Goal: Task Accomplishment & Management: Manage account settings

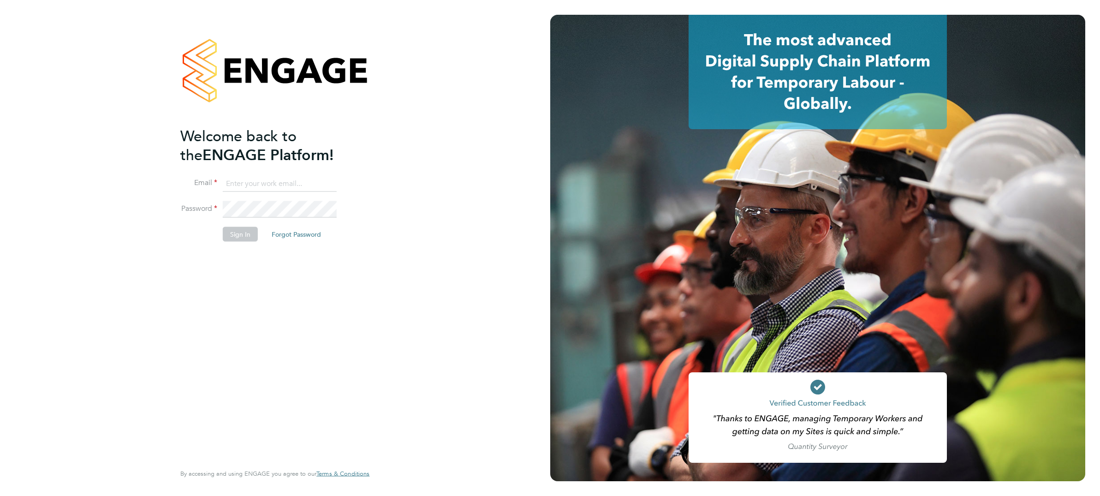
type input "[PERSON_NAME][EMAIL_ADDRESS][PERSON_NAME][DOMAIN_NAME]"
click at [241, 237] on button "Sign In" at bounding box center [240, 234] width 35 height 15
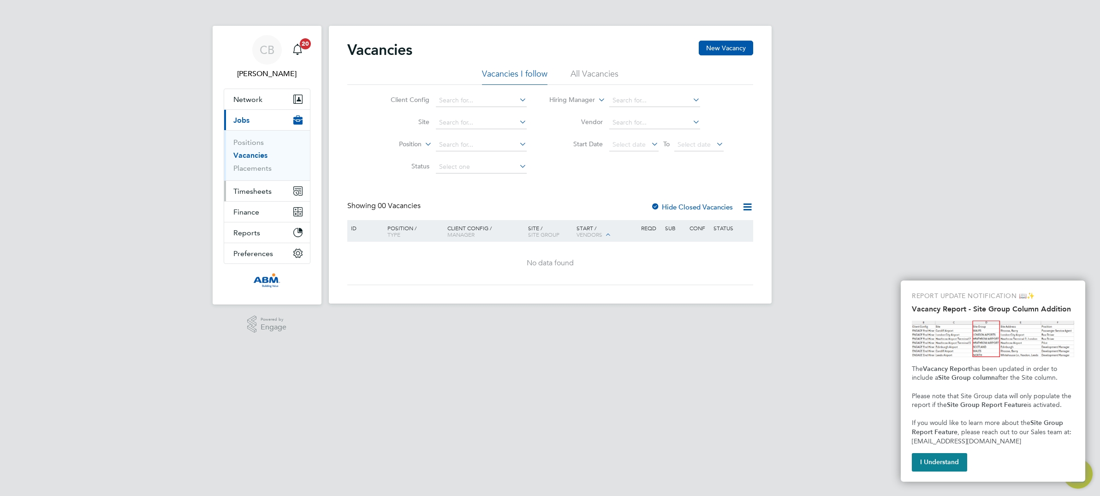
click at [266, 193] on span "Timesheets" at bounding box center [252, 191] width 38 height 9
click at [250, 164] on link "Timesheets" at bounding box center [252, 163] width 38 height 9
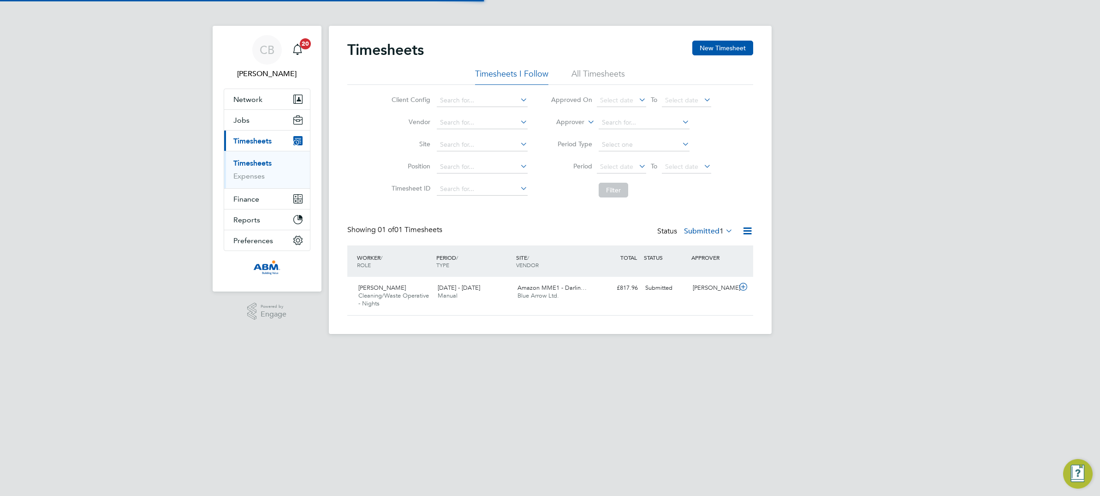
scroll to position [23, 80]
click at [741, 286] on icon at bounding box center [744, 286] width 12 height 7
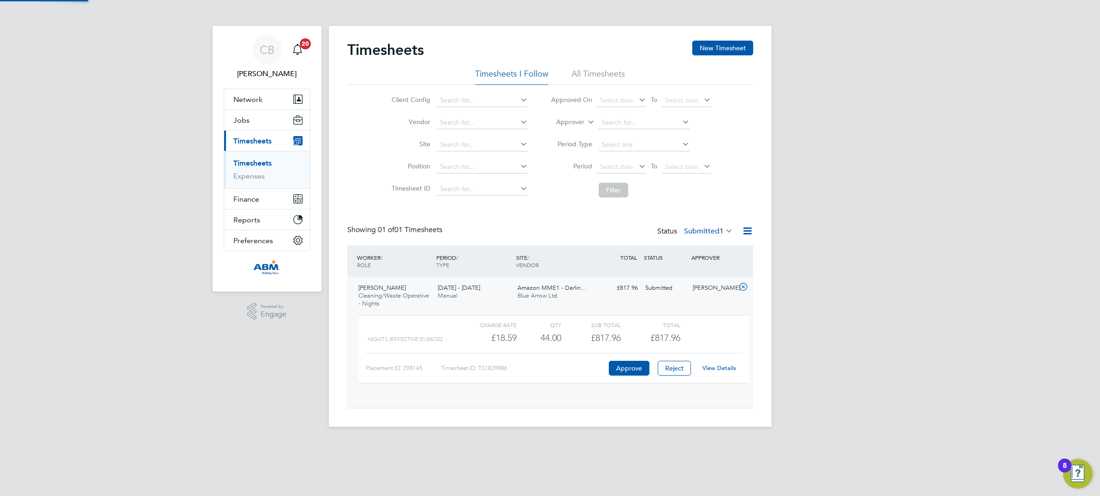
scroll to position [15, 90]
click at [634, 368] on button "Approve" at bounding box center [629, 368] width 41 height 15
click at [252, 161] on link "Timesheets" at bounding box center [252, 163] width 38 height 9
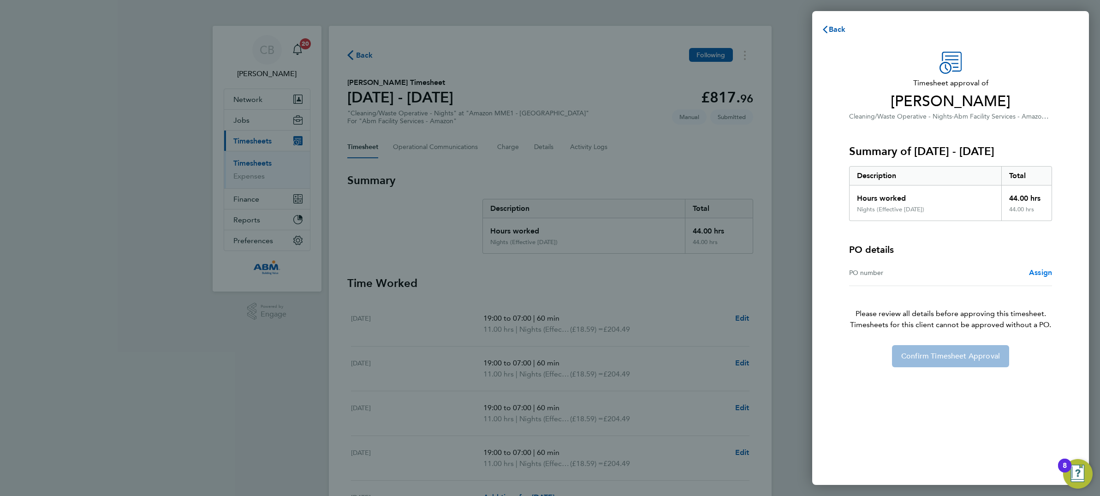
click at [1045, 271] on span "Assign" at bounding box center [1040, 272] width 23 height 9
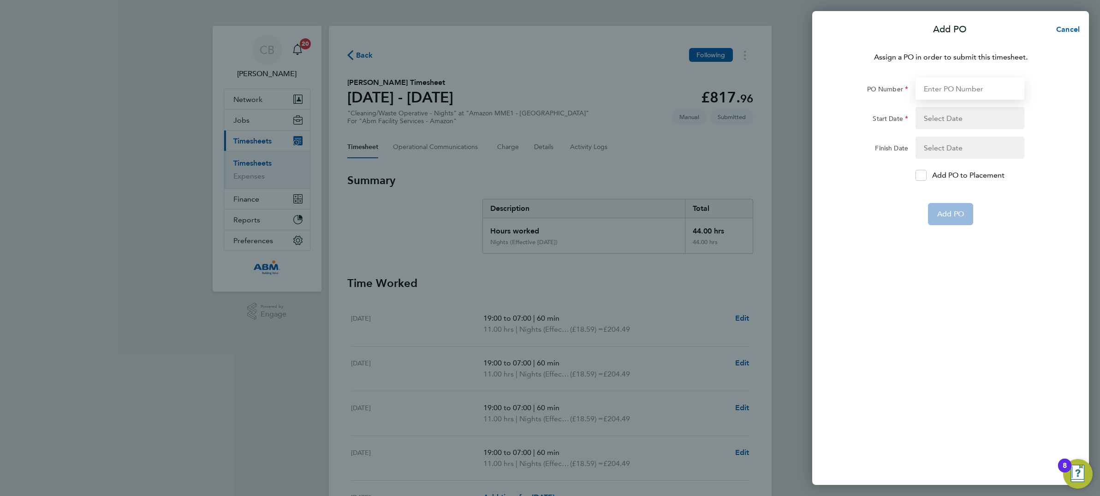
click at [943, 86] on input "PO Number" at bounding box center [970, 89] width 109 height 22
type input "647735"
click at [950, 114] on button "button" at bounding box center [970, 118] width 109 height 22
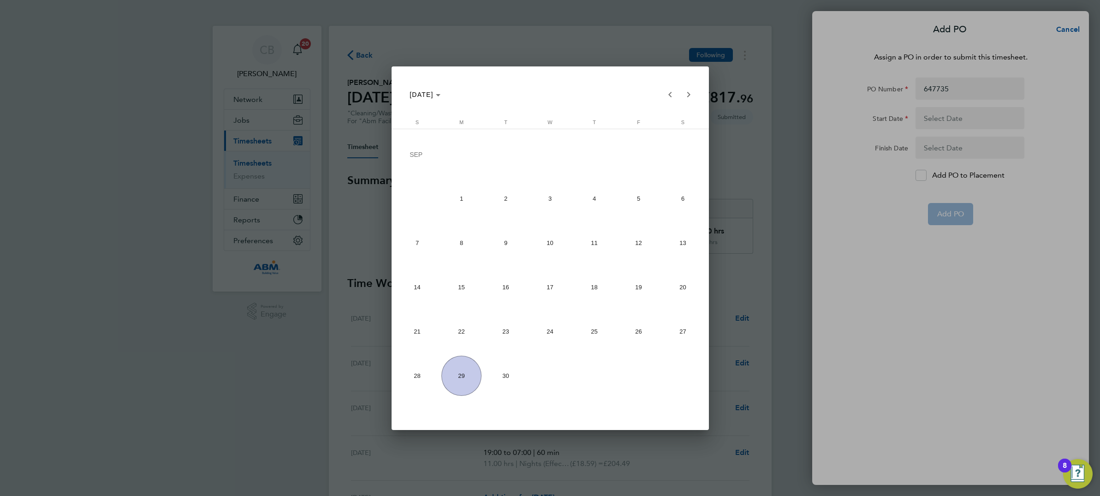
click at [682, 284] on span "20" at bounding box center [683, 287] width 40 height 40
type input "20 Sep 25"
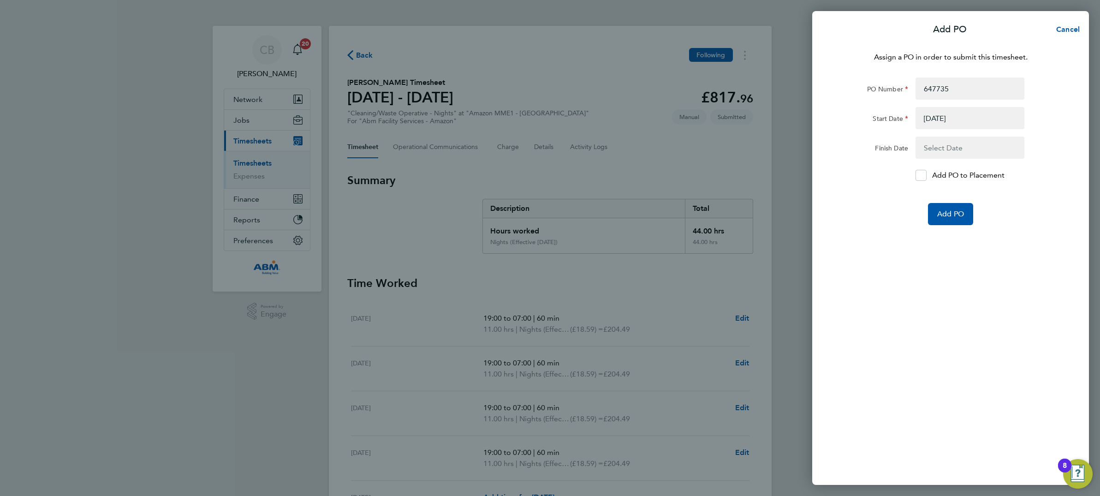
click at [946, 143] on button "button" at bounding box center [970, 148] width 109 height 22
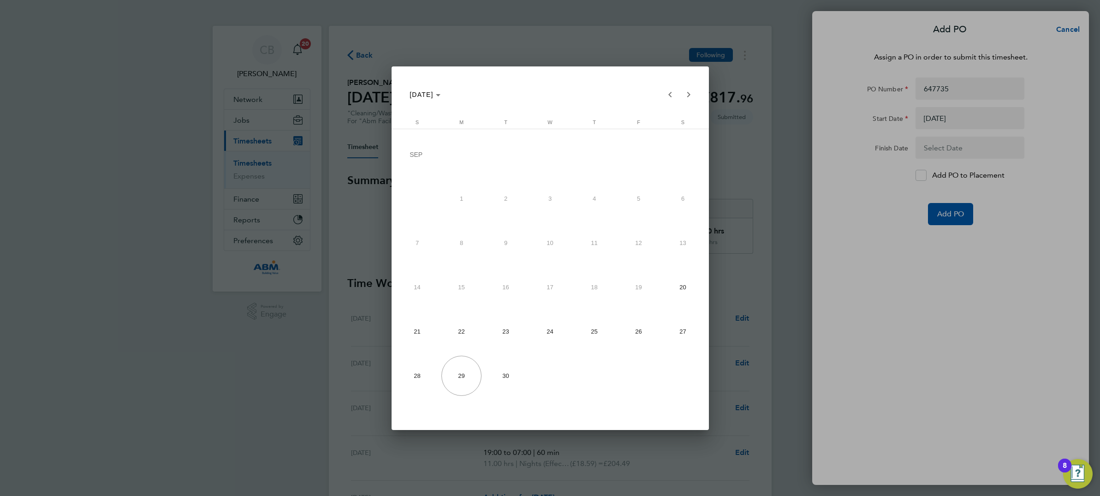
click at [686, 336] on span "27" at bounding box center [683, 331] width 40 height 40
type input "27 Sep 25"
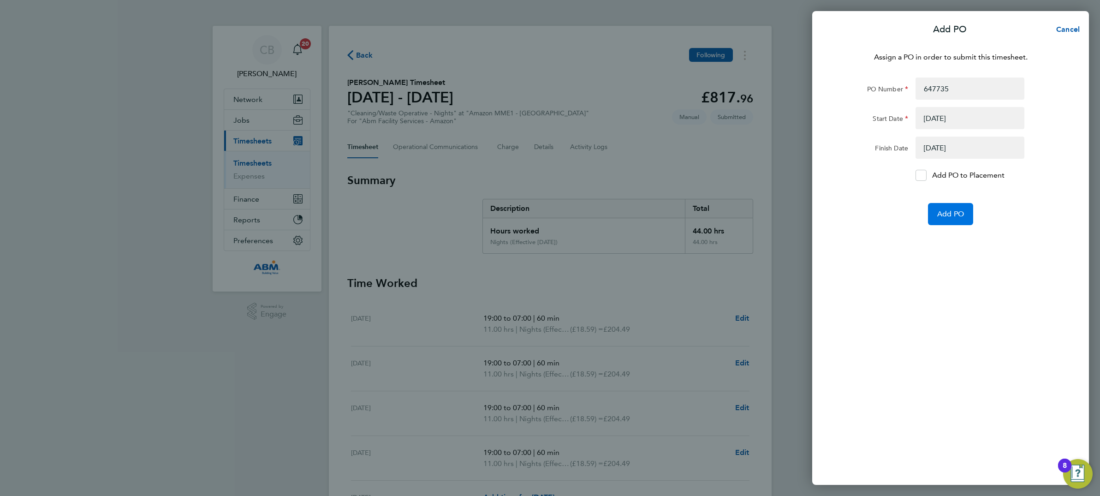
click at [952, 214] on span "Add PO" at bounding box center [951, 213] width 27 height 9
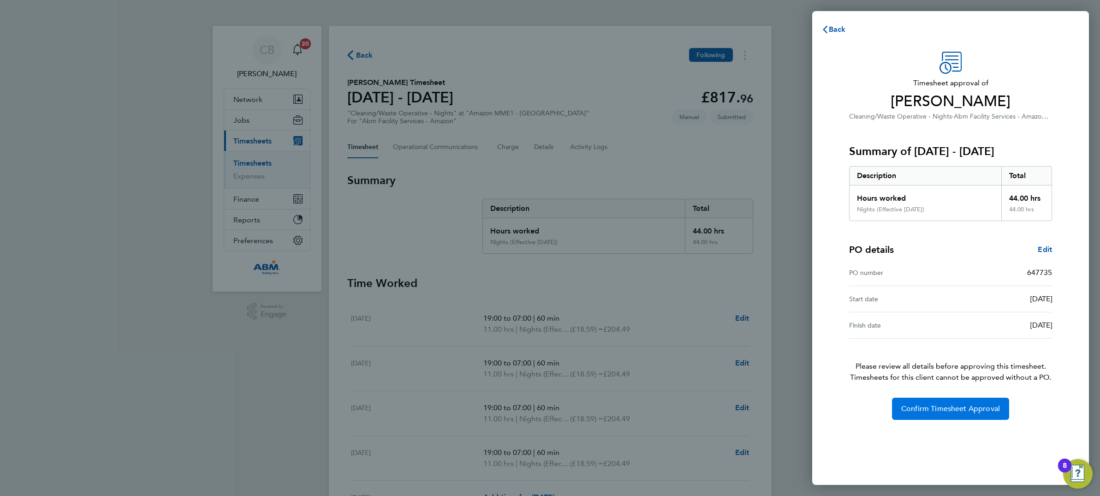
click at [941, 406] on span "Confirm Timesheet Approval" at bounding box center [951, 408] width 99 height 9
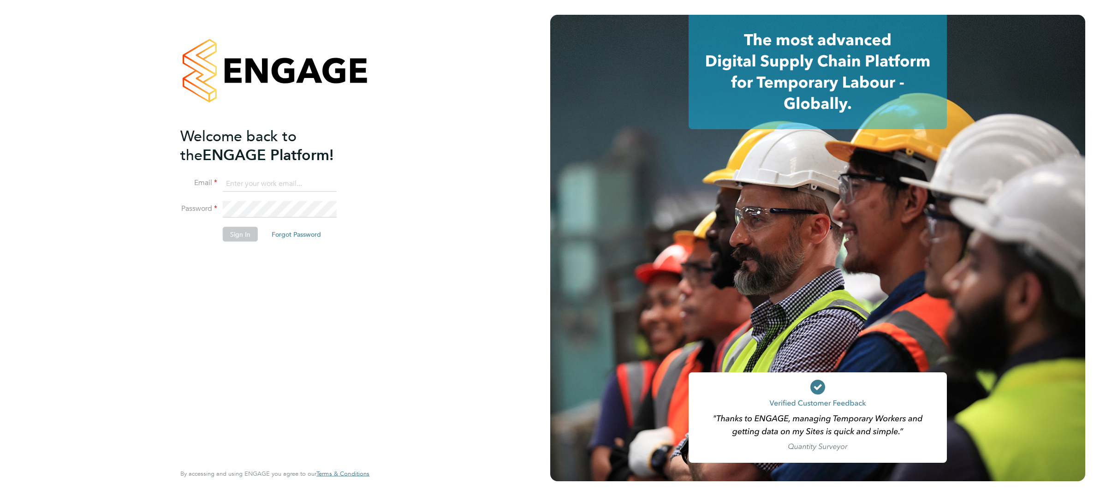
type input "[PERSON_NAME][EMAIL_ADDRESS][PERSON_NAME][DOMAIN_NAME]"
click at [242, 233] on button "Sign In" at bounding box center [240, 234] width 35 height 15
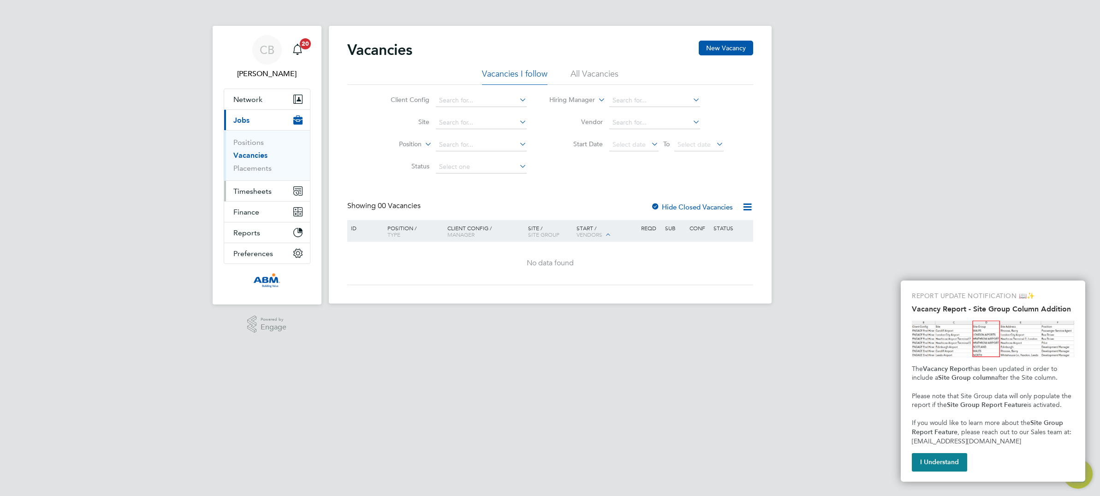
click at [256, 191] on span "Timesheets" at bounding box center [252, 191] width 38 height 9
click at [258, 164] on link "Timesheets" at bounding box center [252, 163] width 38 height 9
